Goal: Transaction & Acquisition: Download file/media

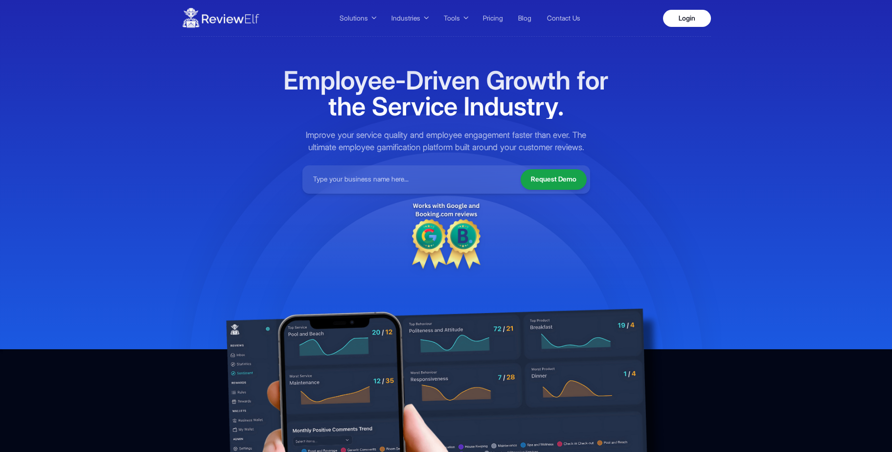
click at [245, 18] on img at bounding box center [221, 17] width 78 height 27
click at [362, 18] on span "Solutions" at bounding box center [354, 18] width 28 height 10
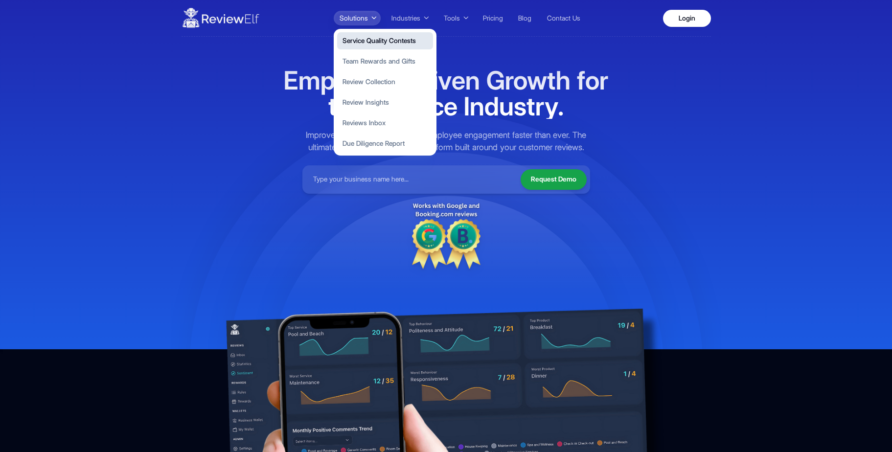
click at [396, 46] on button "Service Quality Contests" at bounding box center [385, 40] width 96 height 17
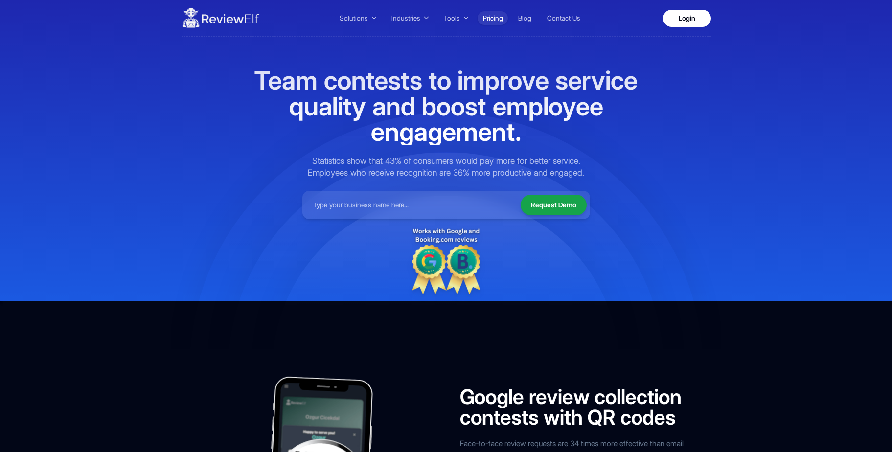
click at [493, 15] on link "Pricing" at bounding box center [493, 18] width 30 height 14
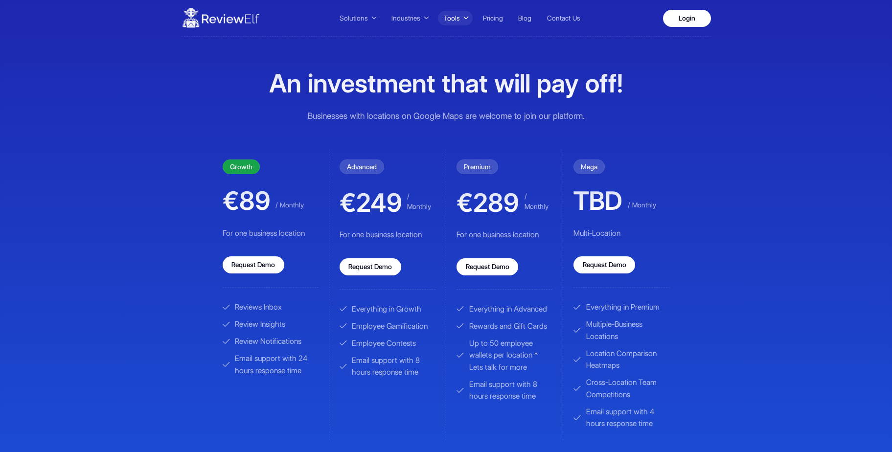
click at [461, 16] on button "Tools" at bounding box center [455, 18] width 35 height 15
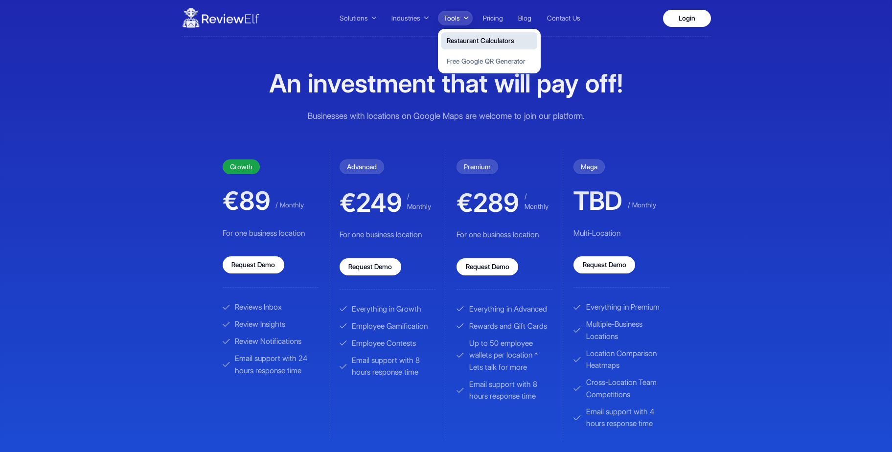
click at [489, 36] on button "Restaurant Calculators" at bounding box center [489, 40] width 96 height 17
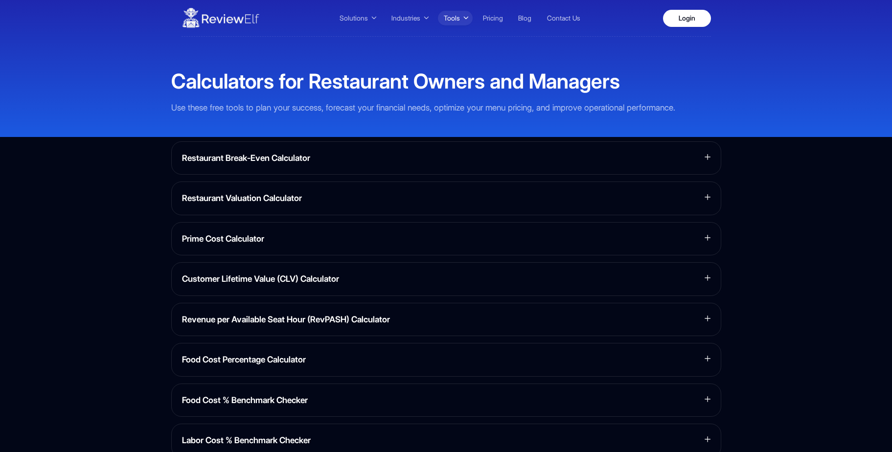
click at [463, 16] on icon at bounding box center [465, 18] width 5 height 7
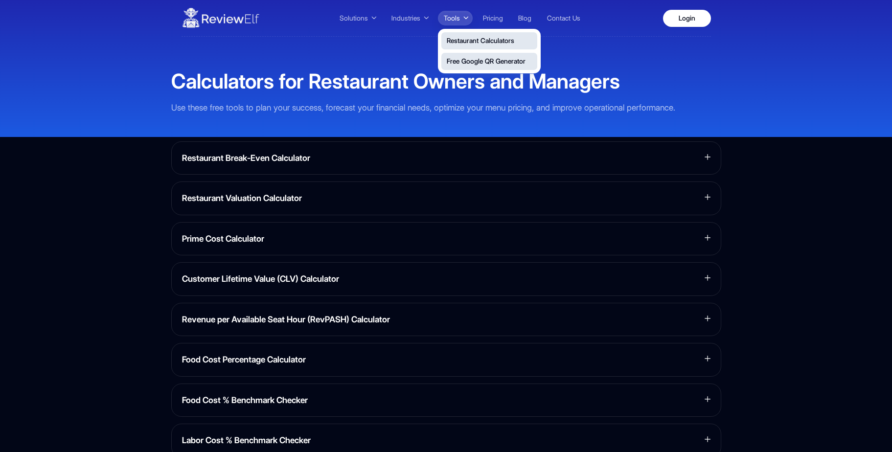
click at [479, 57] on button "Free Google QR Generator" at bounding box center [489, 61] width 96 height 17
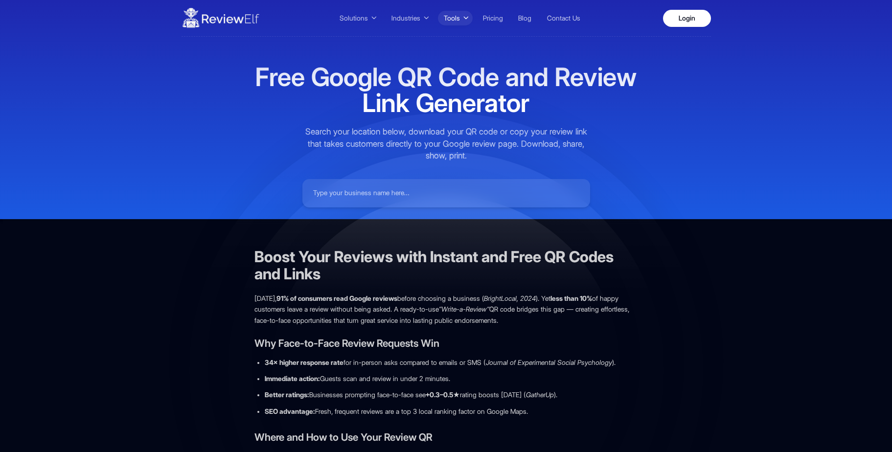
click at [458, 19] on span "Tools" at bounding box center [452, 18] width 16 height 10
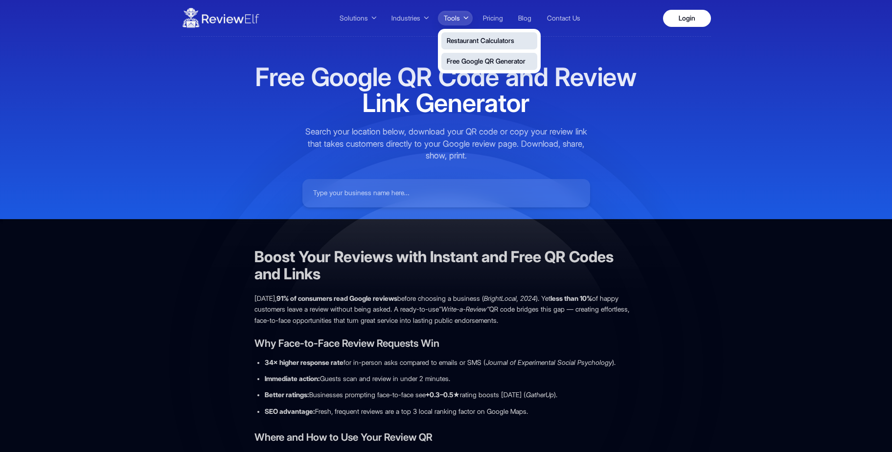
click at [466, 39] on button "Restaurant Calculators" at bounding box center [489, 40] width 96 height 17
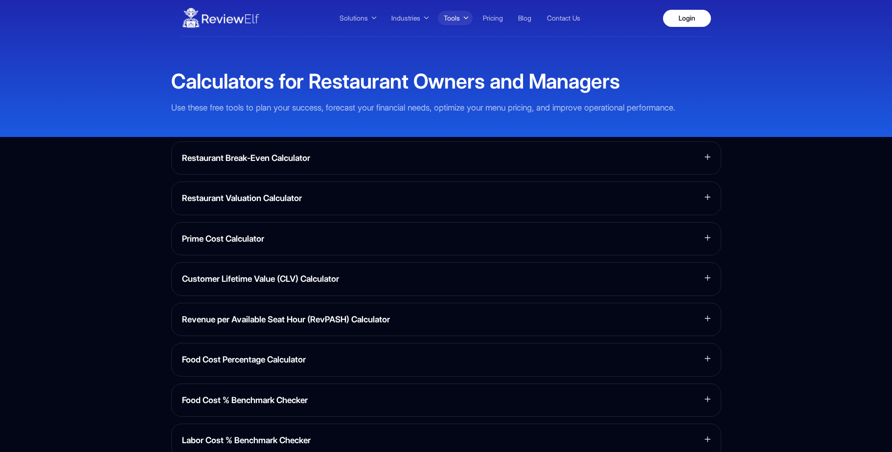
click at [456, 22] on span "Tools" at bounding box center [452, 18] width 16 height 10
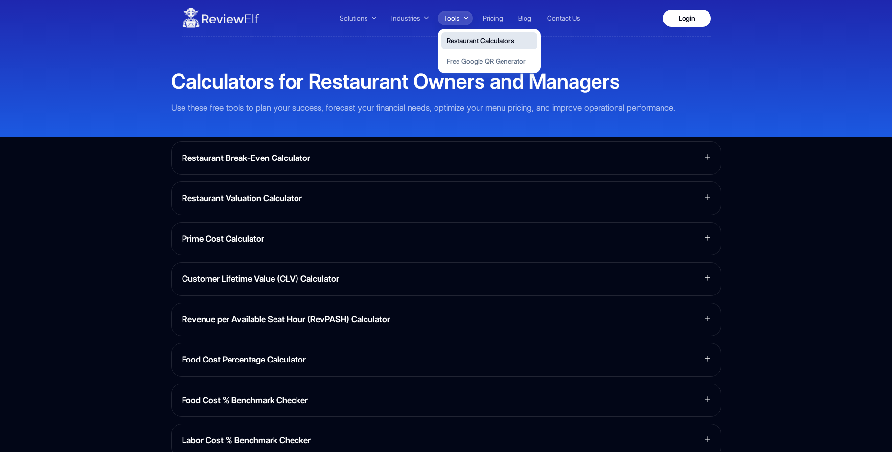
click at [473, 40] on button "Restaurant Calculators" at bounding box center [489, 40] width 96 height 17
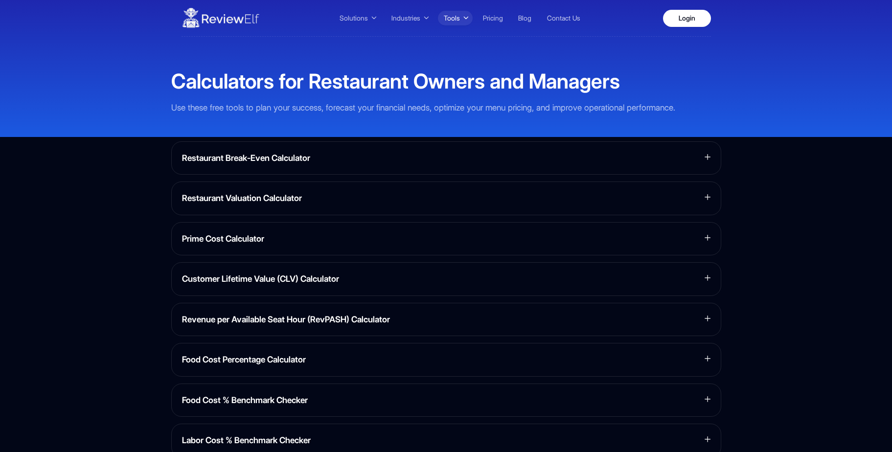
click at [458, 19] on span "Tools" at bounding box center [452, 18] width 16 height 10
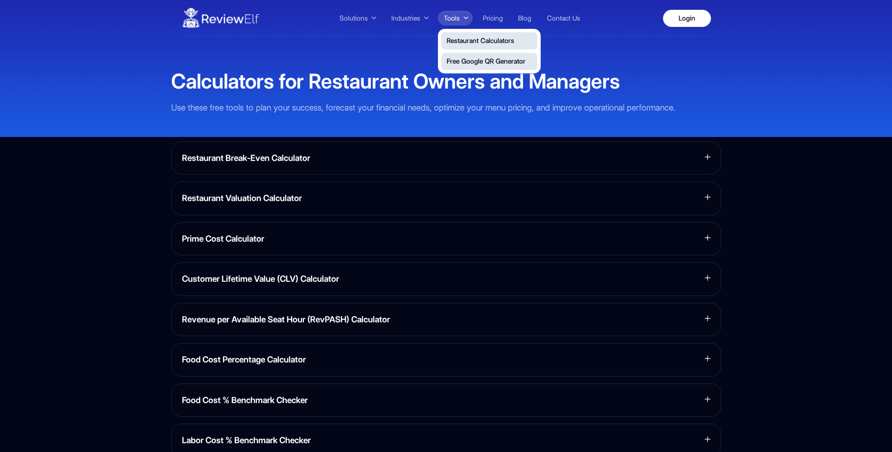
click at [472, 57] on button "Free Google QR Generator" at bounding box center [489, 61] width 96 height 17
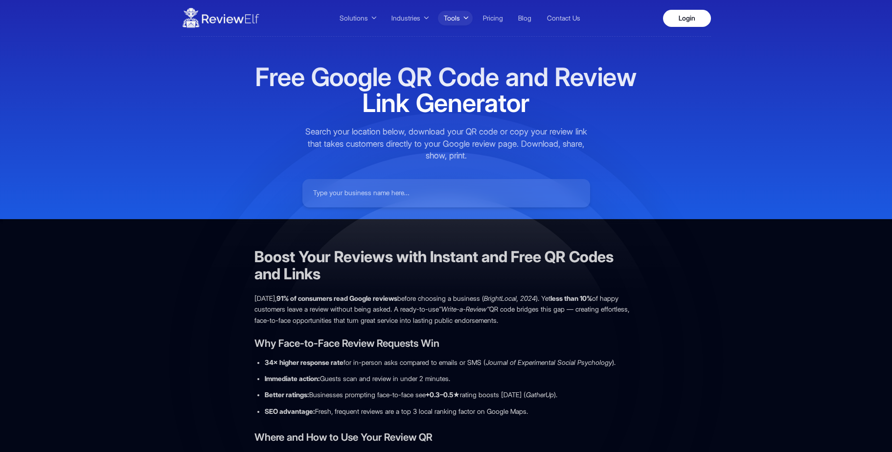
click at [461, 19] on button "Tools" at bounding box center [455, 18] width 35 height 15
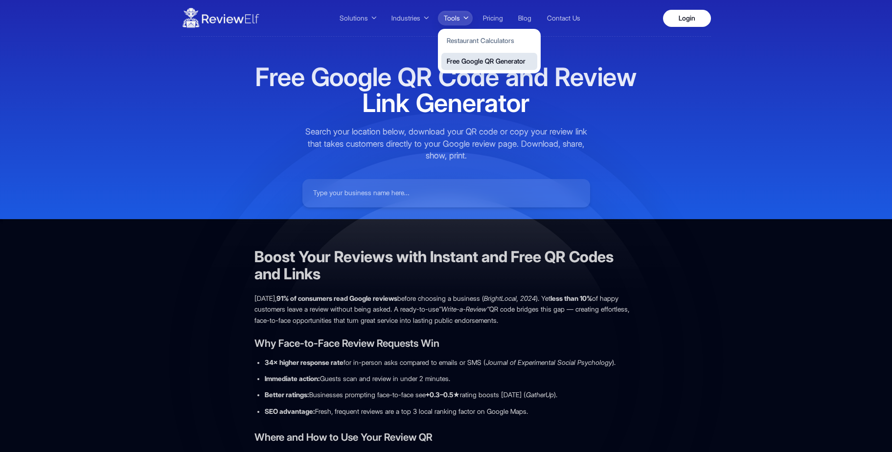
click at [419, 187] on input at bounding box center [446, 194] width 281 height 22
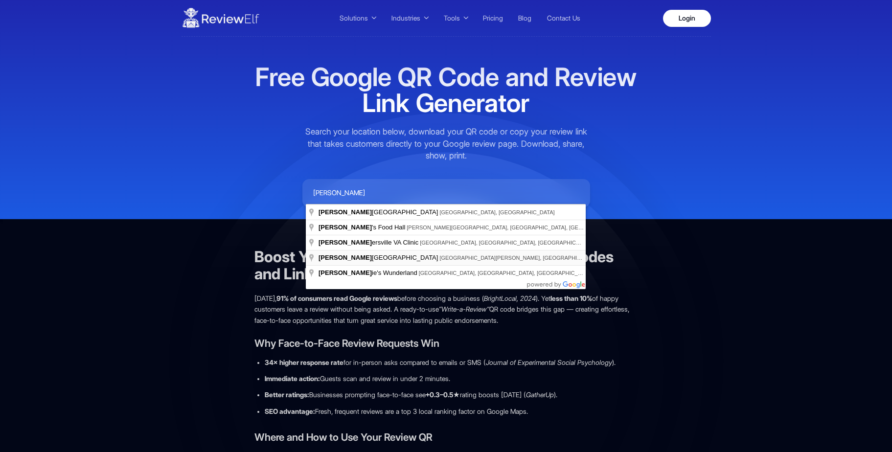
type input "[PERSON_NAME][GEOGRAPHIC_DATA], [GEOGRAPHIC_DATA][PERSON_NAME], [GEOGRAPHIC_DAT…"
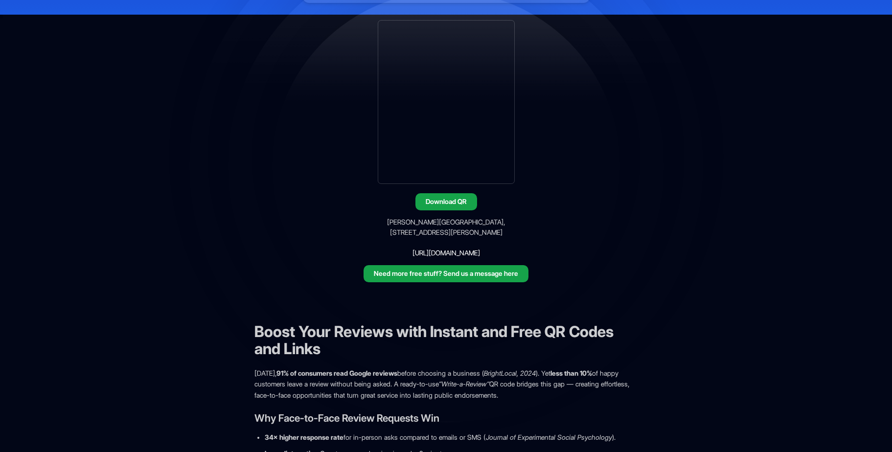
scroll to position [206, 0]
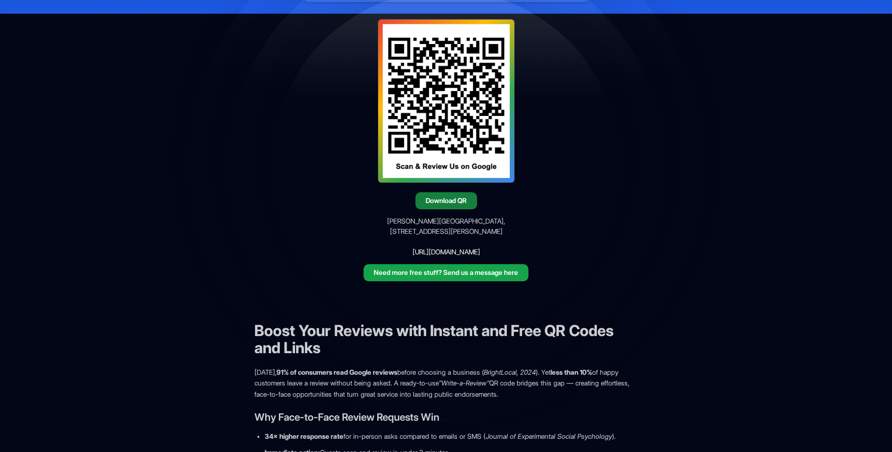
click at [457, 202] on button "Download QR" at bounding box center [447, 200] width 62 height 17
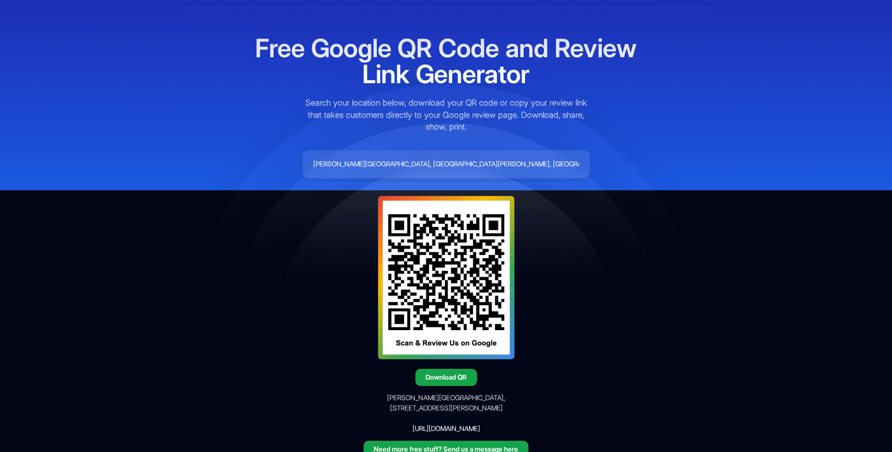
scroll to position [0, 0]
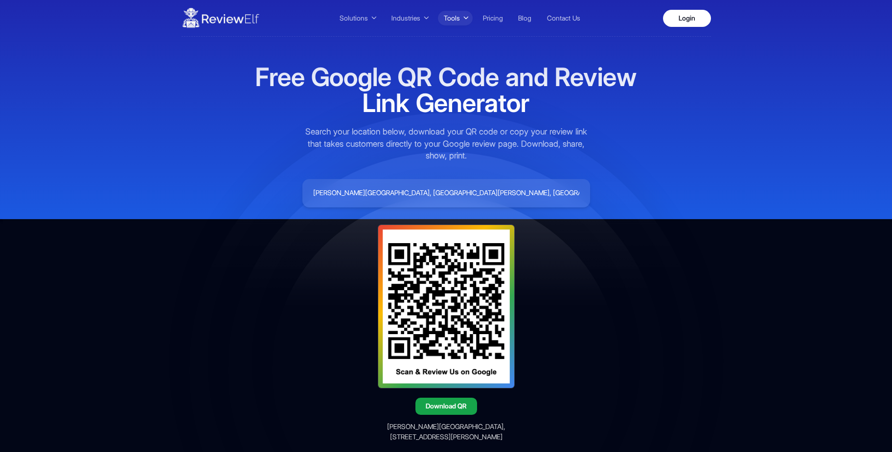
click at [453, 18] on span "Tools" at bounding box center [452, 18] width 16 height 10
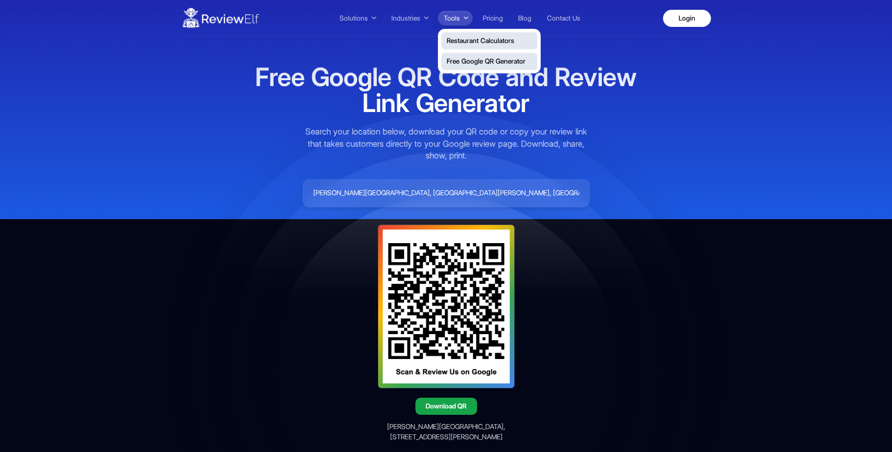
click at [460, 35] on button "Restaurant Calculators" at bounding box center [489, 40] width 96 height 17
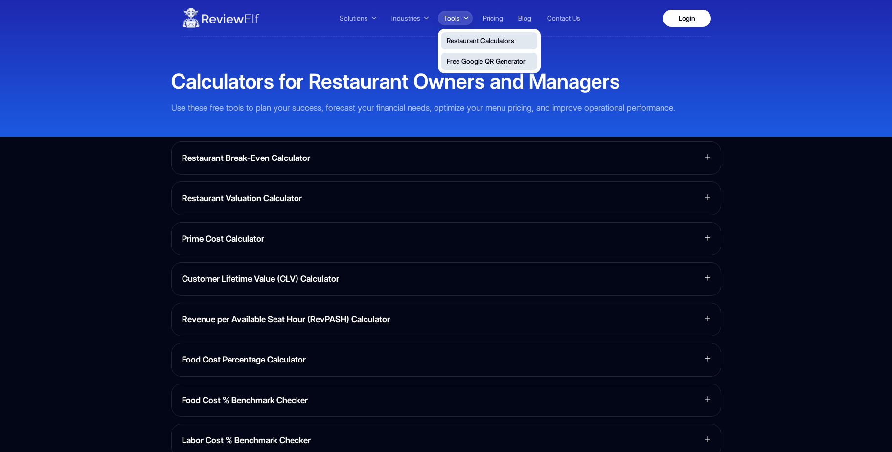
click at [460, 57] on button "Free Google QR Generator" at bounding box center [489, 61] width 96 height 17
